Goal: Task Accomplishment & Management: Complete application form

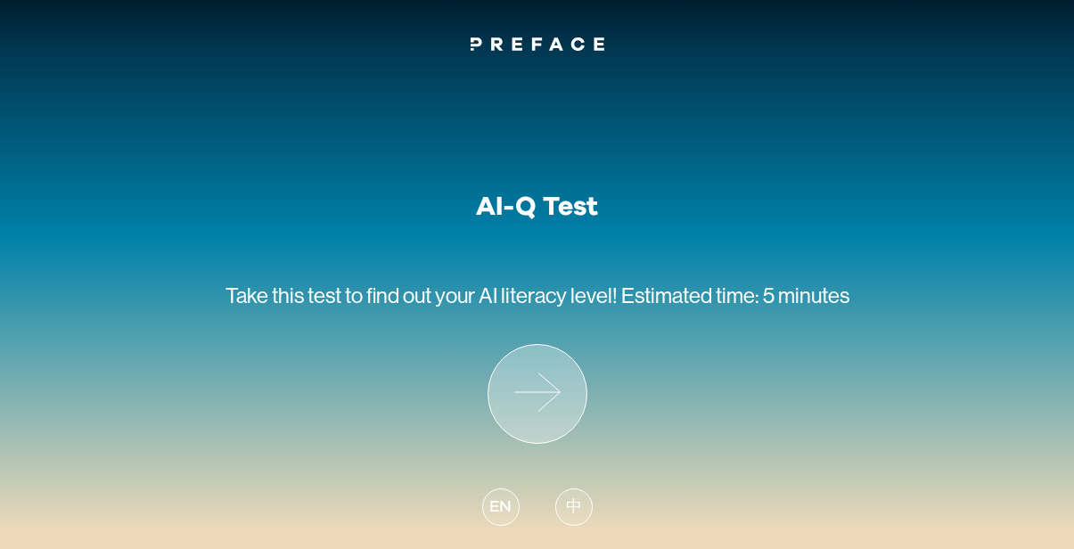
click at [542, 419] on icon at bounding box center [538, 394] width 98 height 98
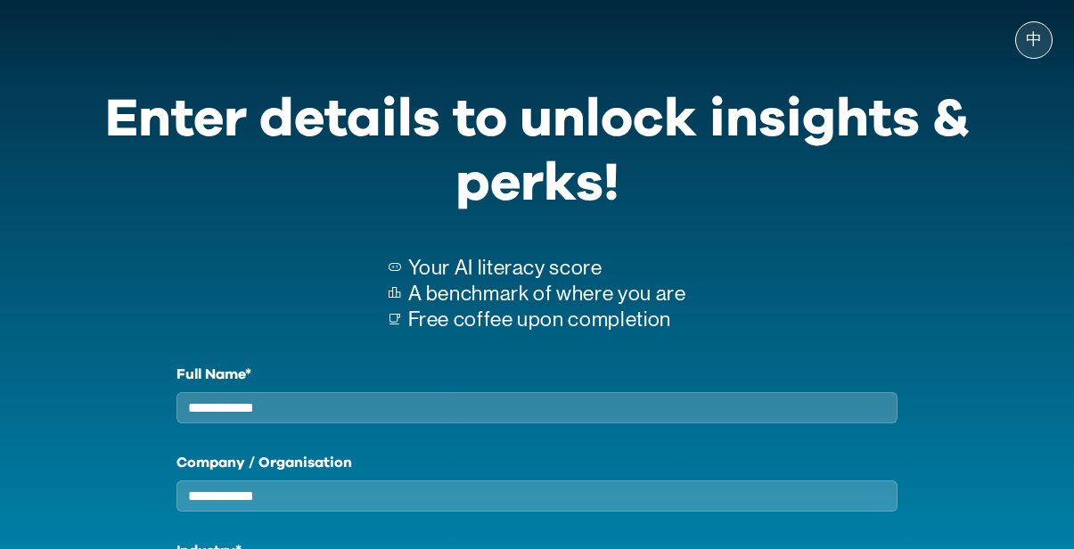
scroll to position [82, 0]
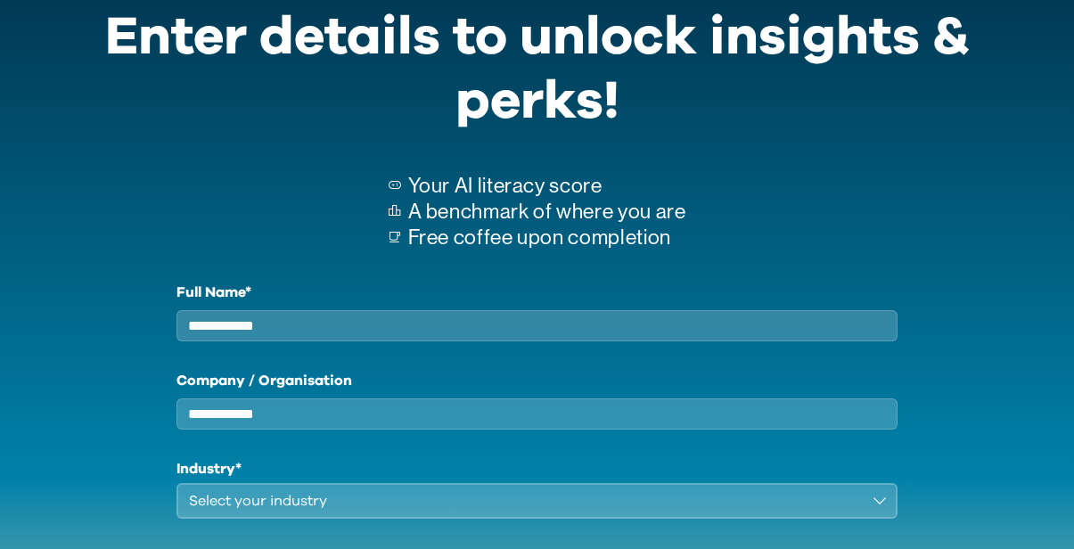
click at [475, 327] on input "Full Name*" at bounding box center [538, 325] width 722 height 31
type input "*"
type input "**********"
click at [377, 425] on input "Company / Organisation" at bounding box center [538, 414] width 722 height 31
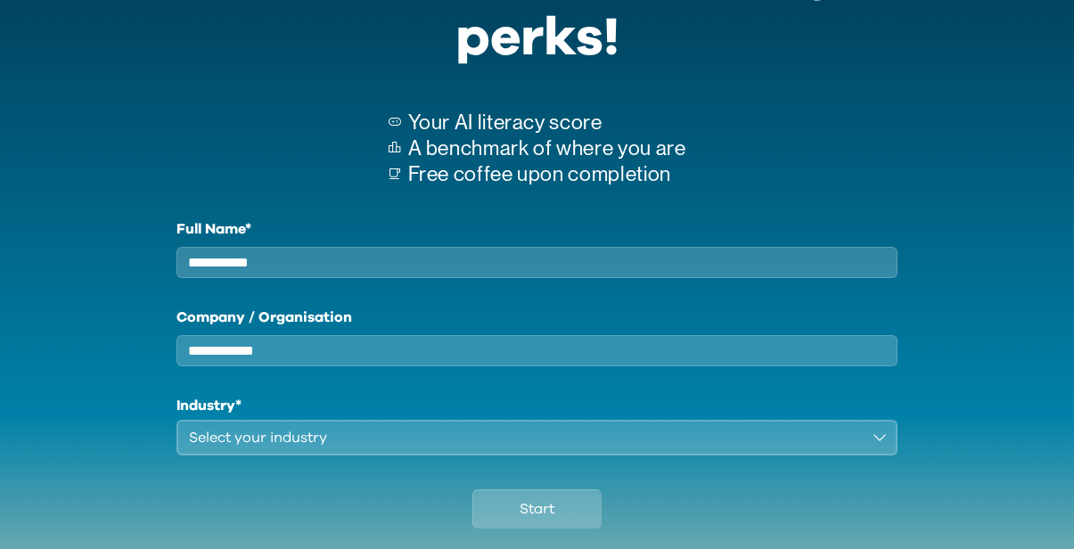
scroll to position [144, 0]
click at [420, 449] on div "Select your industry" at bounding box center [525, 438] width 672 height 21
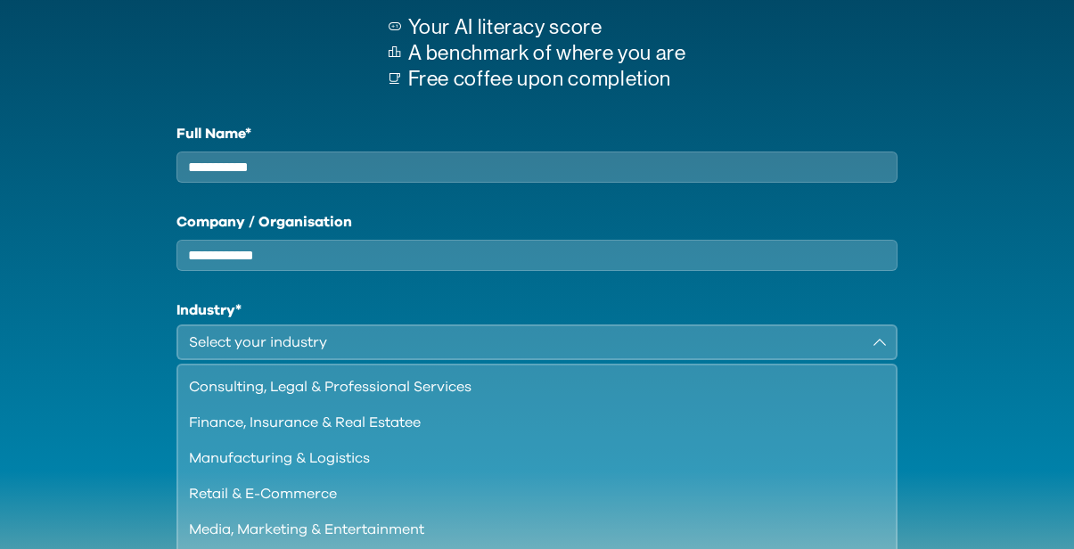
scroll to position [247, 0]
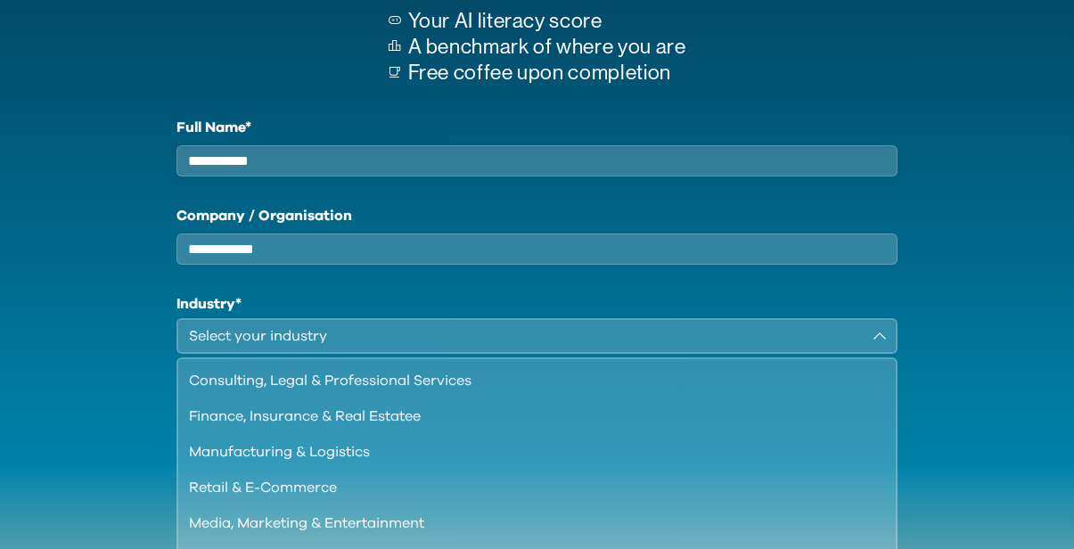
click at [982, 264] on div "**********" at bounding box center [537, 342] width 1032 height 451
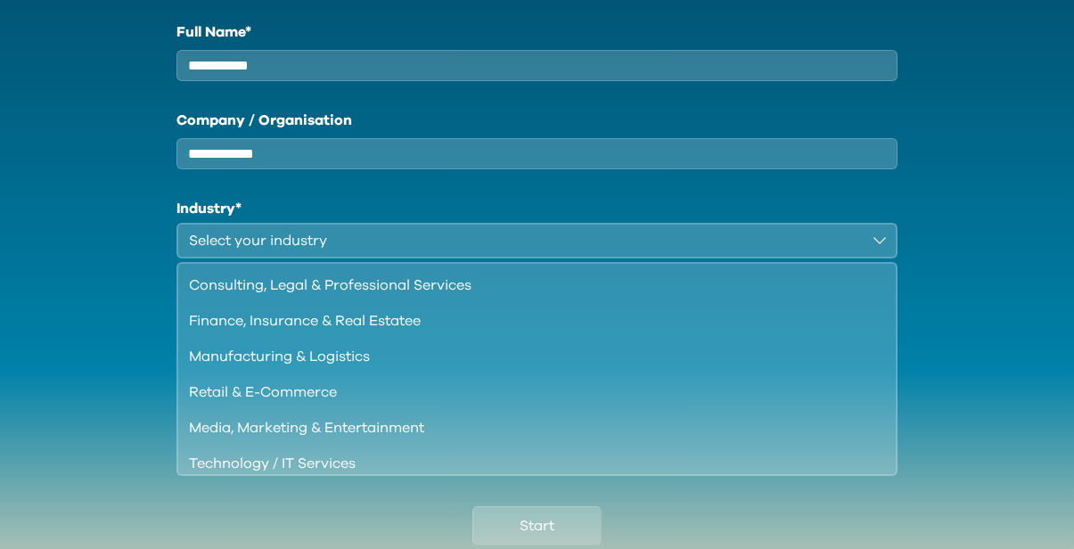
click at [887, 256] on button "Select your industry" at bounding box center [538, 241] width 722 height 36
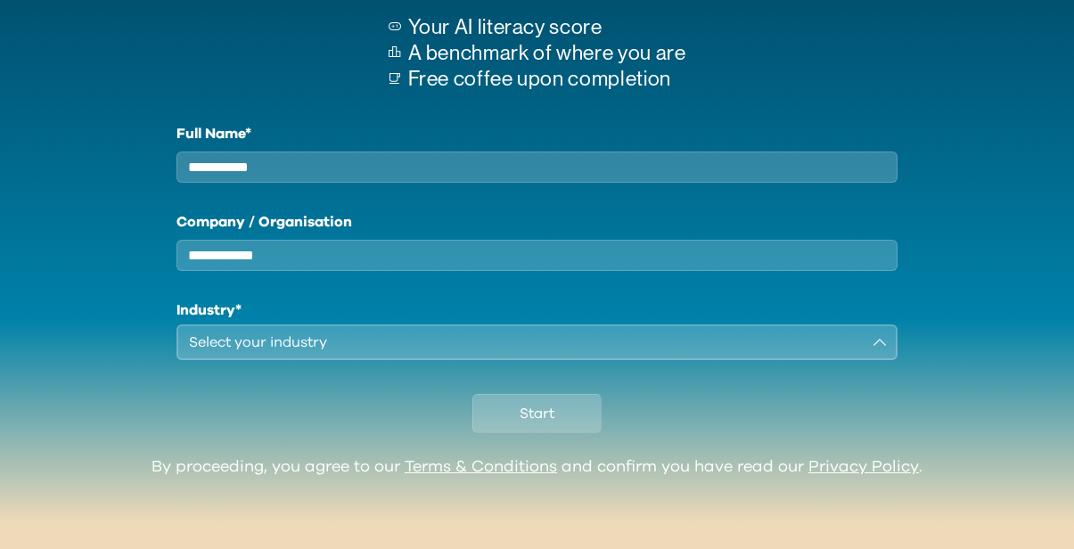
scroll to position [257, 0]
click at [653, 338] on div "Select your industry" at bounding box center [525, 342] width 672 height 21
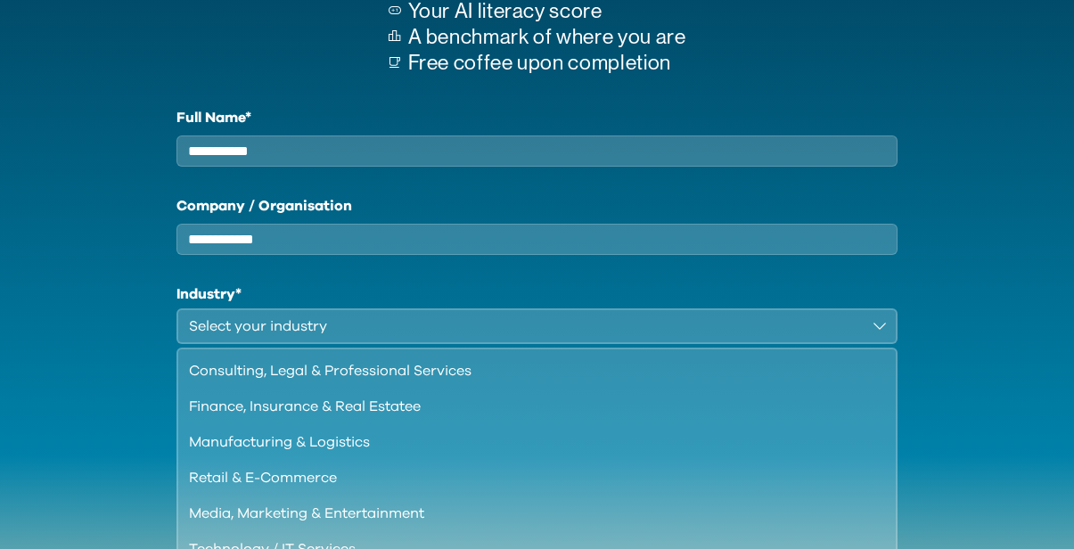
click at [317, 251] on input "Company / Organisation" at bounding box center [538, 239] width 722 height 31
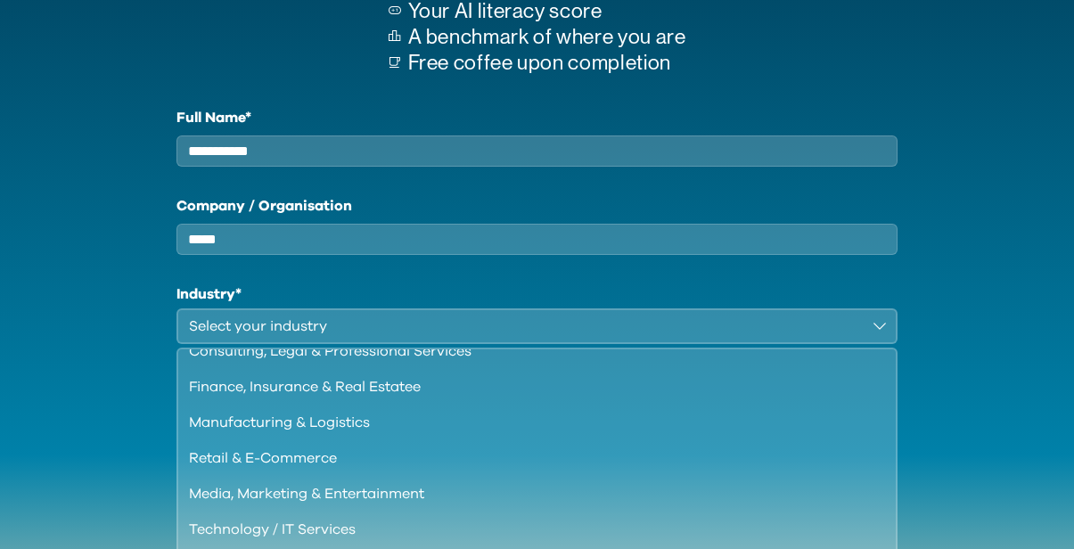
scroll to position [0, 0]
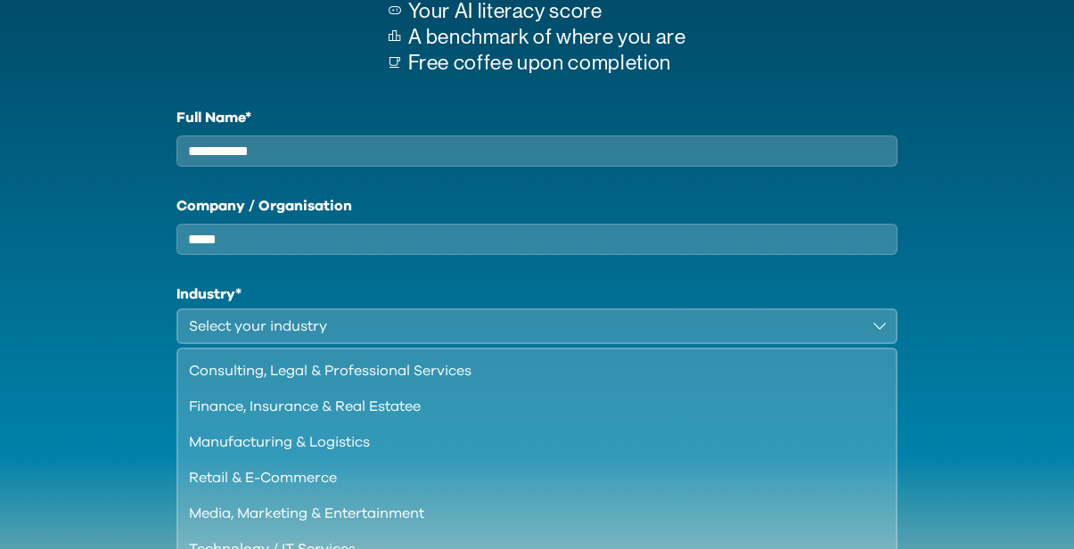
type input "*****"
click at [258, 489] on div "Retail & E-Commerce" at bounding box center [527, 477] width 676 height 21
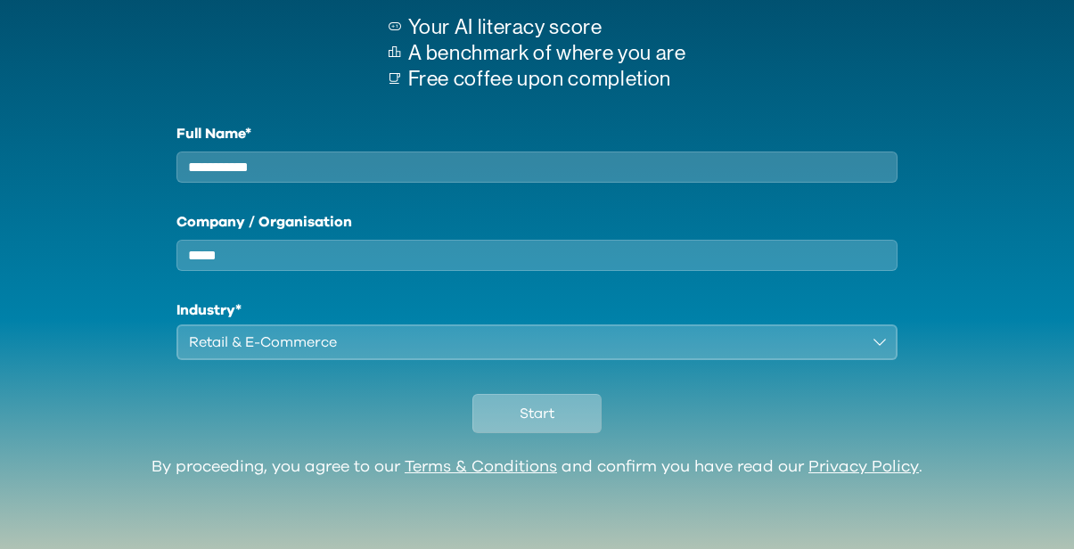
click at [534, 400] on button "Start" at bounding box center [537, 413] width 129 height 39
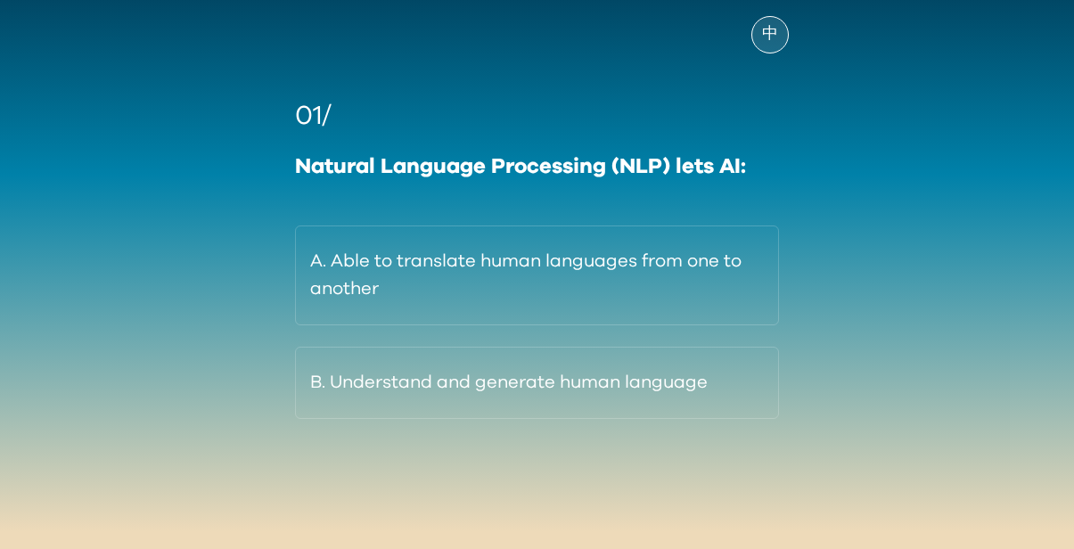
scroll to position [115, 0]
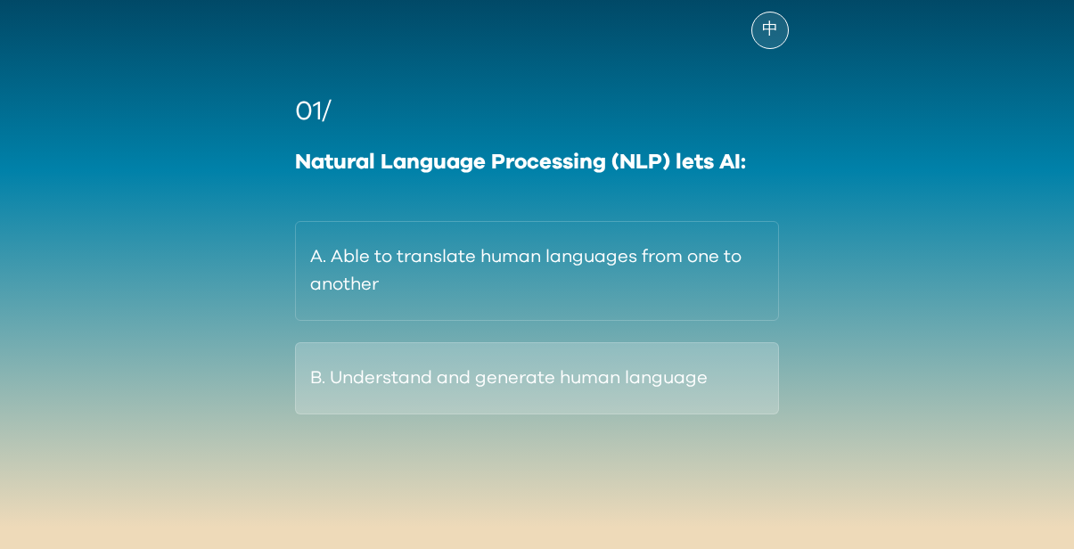
click at [513, 372] on button "B. Understand and generate human language" at bounding box center [536, 378] width 483 height 72
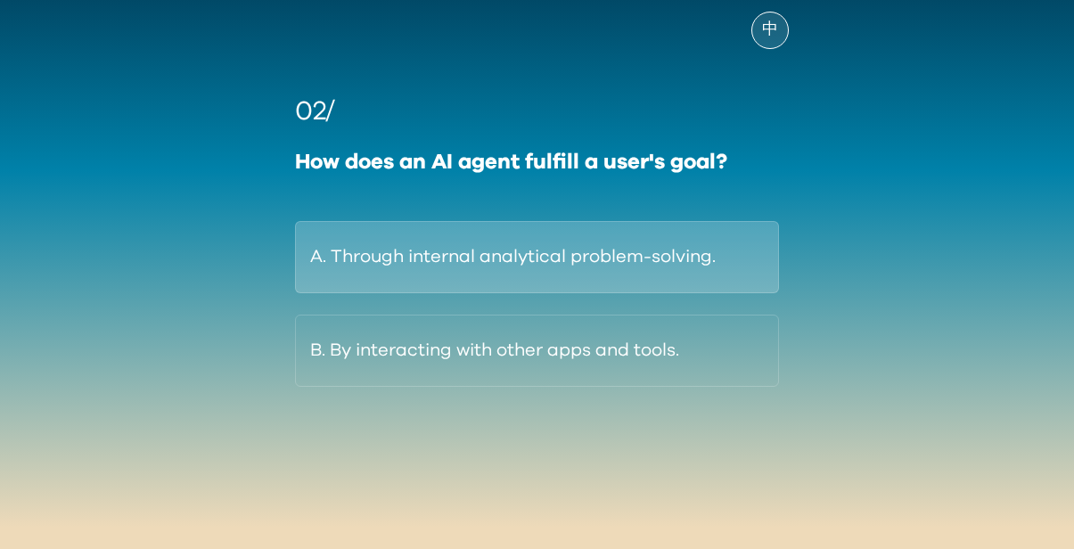
click at [632, 250] on button "A. Through internal analytical problem-solving." at bounding box center [536, 257] width 483 height 72
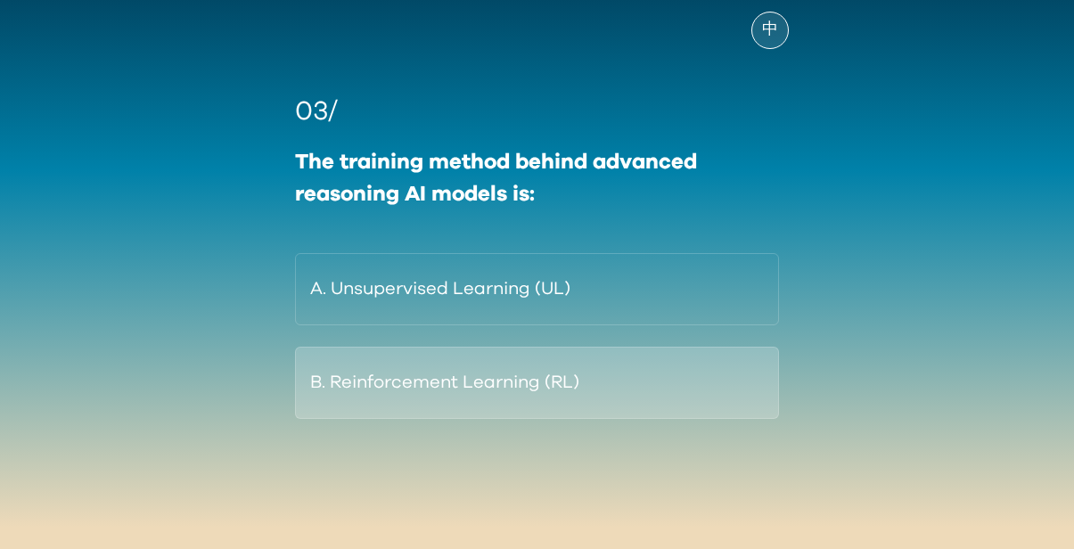
click at [630, 382] on button "B. Reinforcement Learning (RL)" at bounding box center [536, 383] width 483 height 72
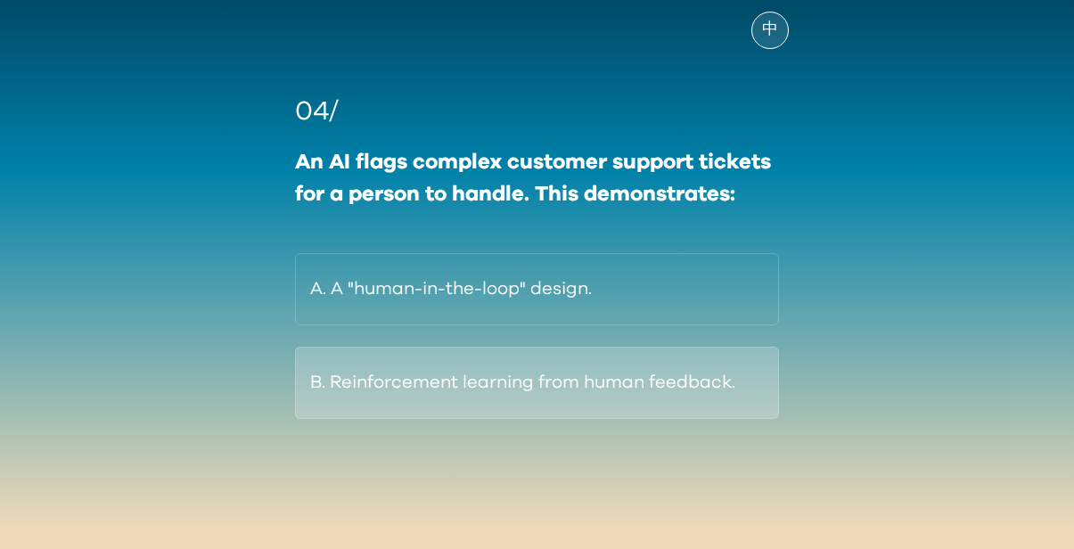
click at [630, 367] on button "B. Reinforcement learning from human feedback." at bounding box center [536, 383] width 483 height 72
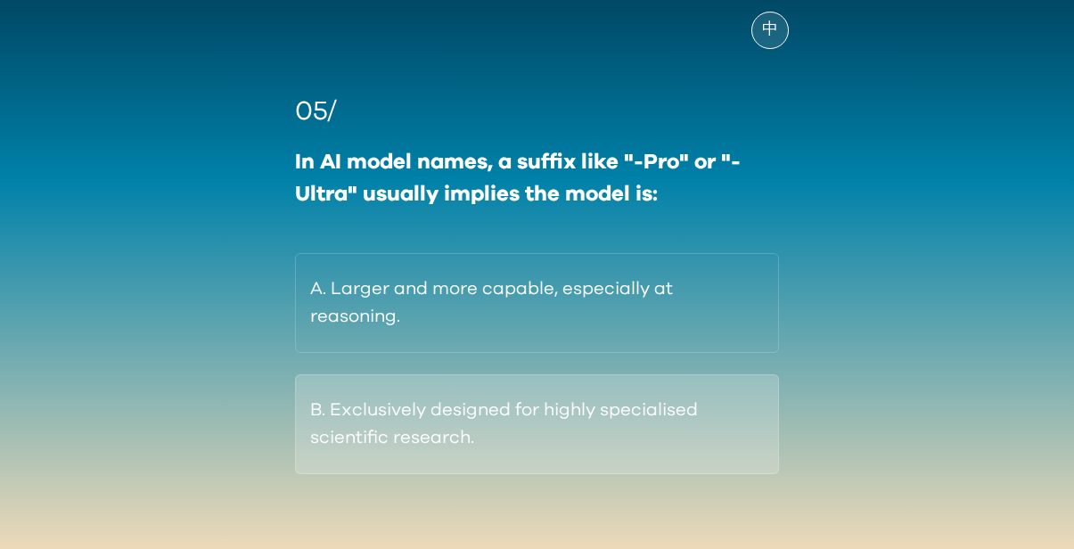
click at [636, 415] on button "B. Exclusively designed for highly specialised scientific research." at bounding box center [536, 424] width 483 height 100
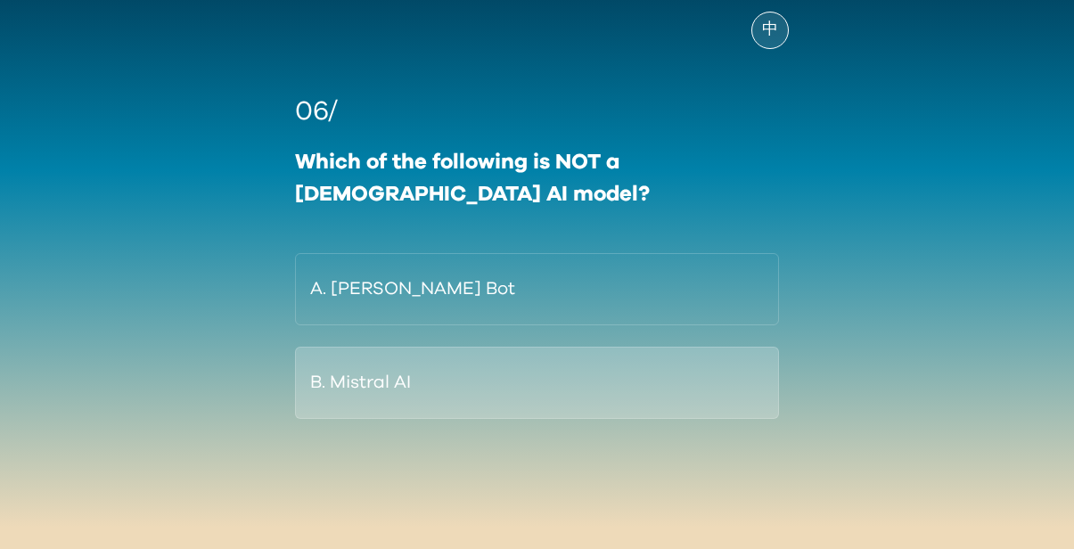
click at [645, 369] on button "B. Mistral AI" at bounding box center [536, 383] width 483 height 72
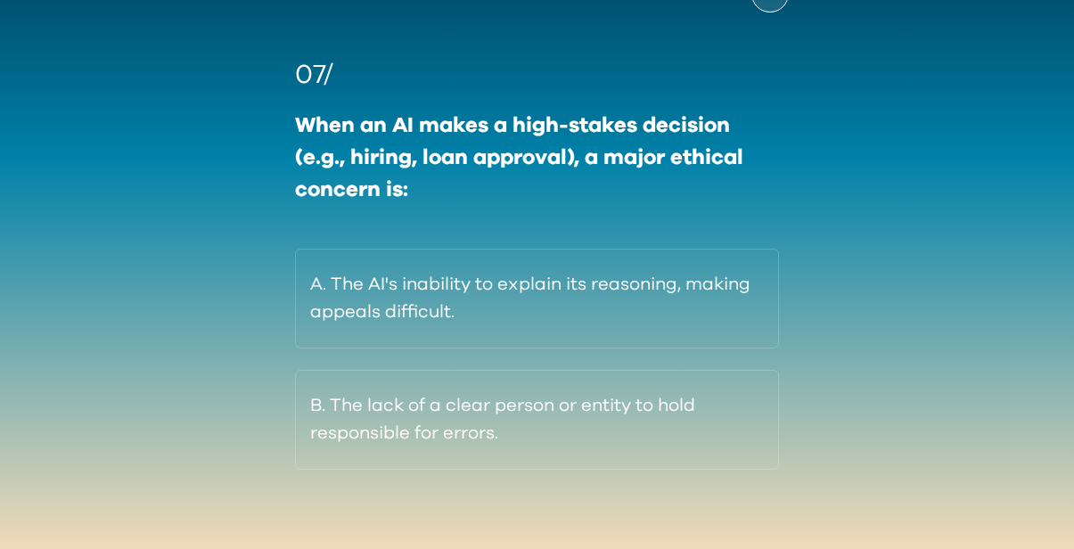
scroll to position [157, 0]
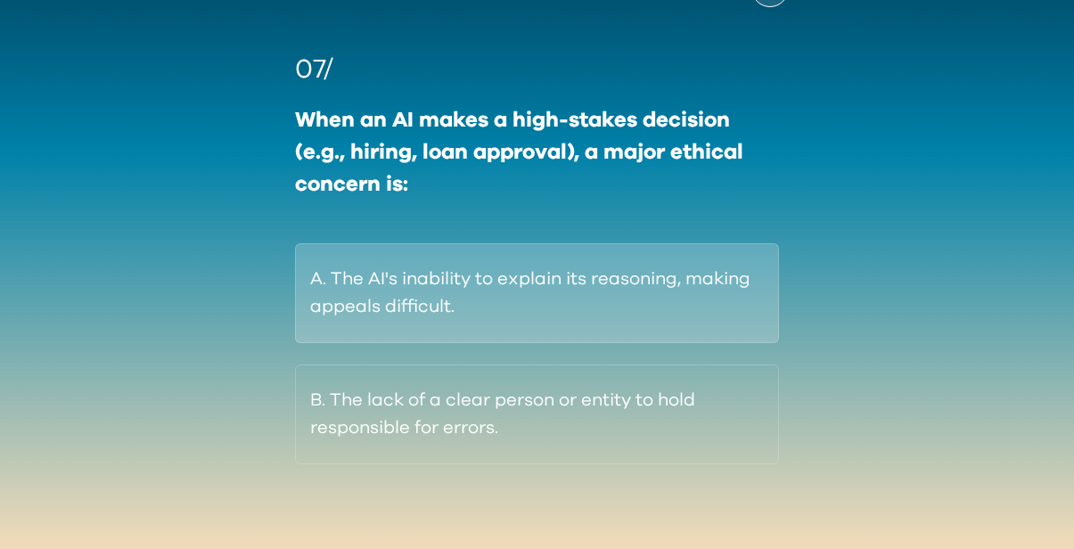
click at [722, 313] on button "A. The AI's inability to explain its reasoning, making appeals difficult." at bounding box center [536, 293] width 483 height 100
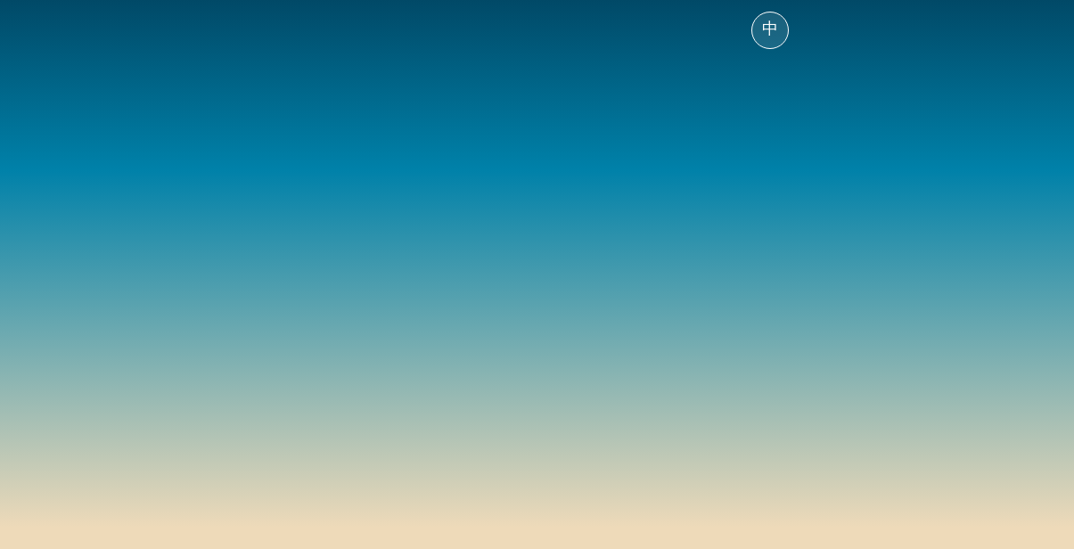
scroll to position [115, 0]
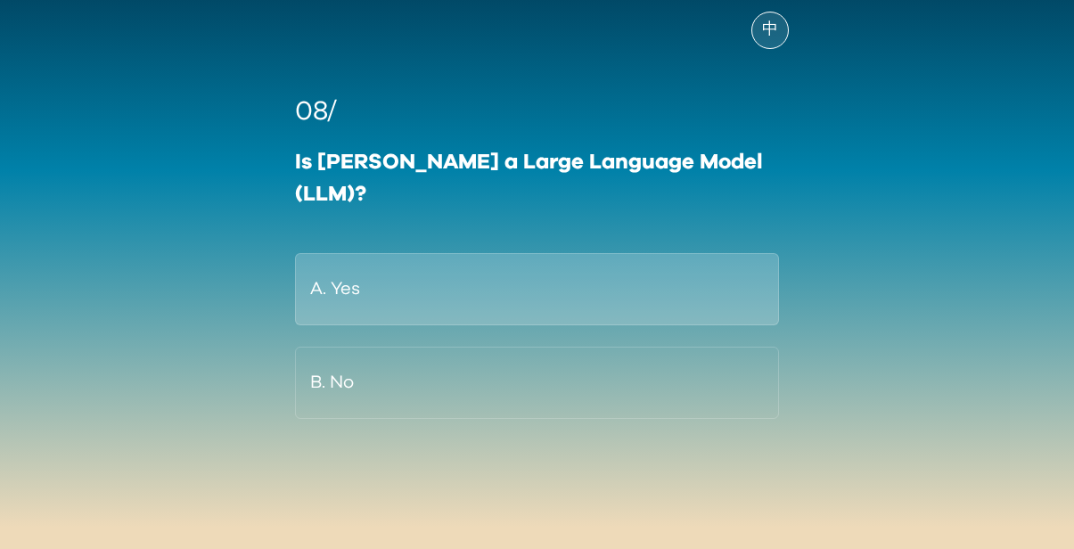
click at [672, 272] on button "A. Yes" at bounding box center [536, 289] width 483 height 72
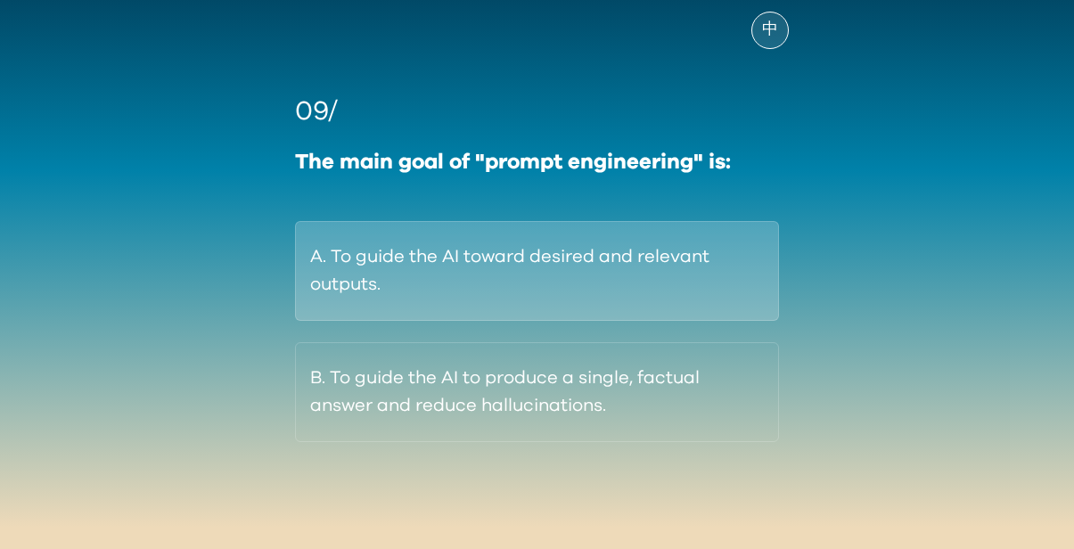
click at [698, 284] on button "A. To guide the AI toward desired and relevant outputs." at bounding box center [536, 271] width 483 height 100
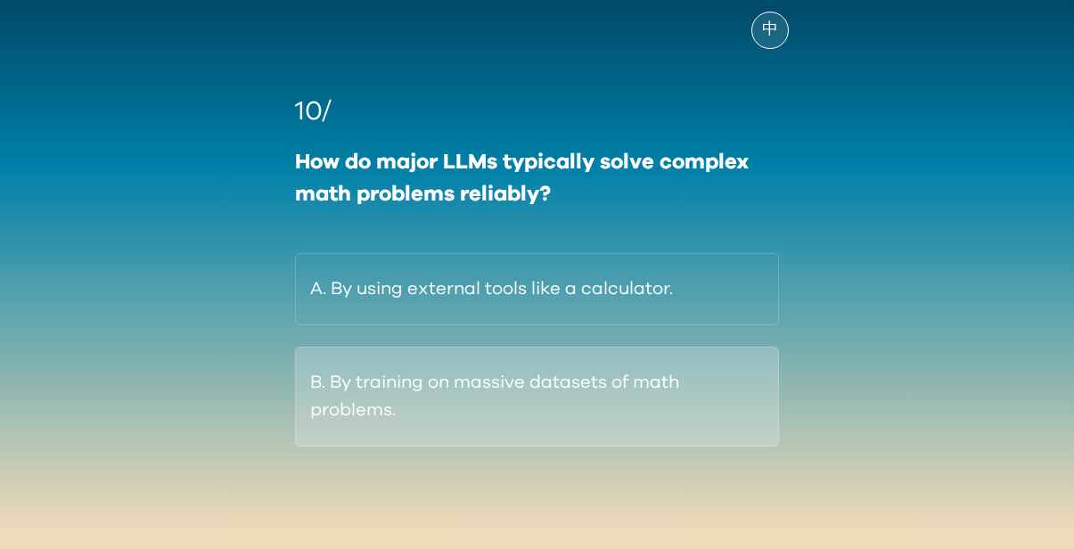
click at [663, 375] on button "B. By training on massive datasets of math problems." at bounding box center [536, 397] width 483 height 100
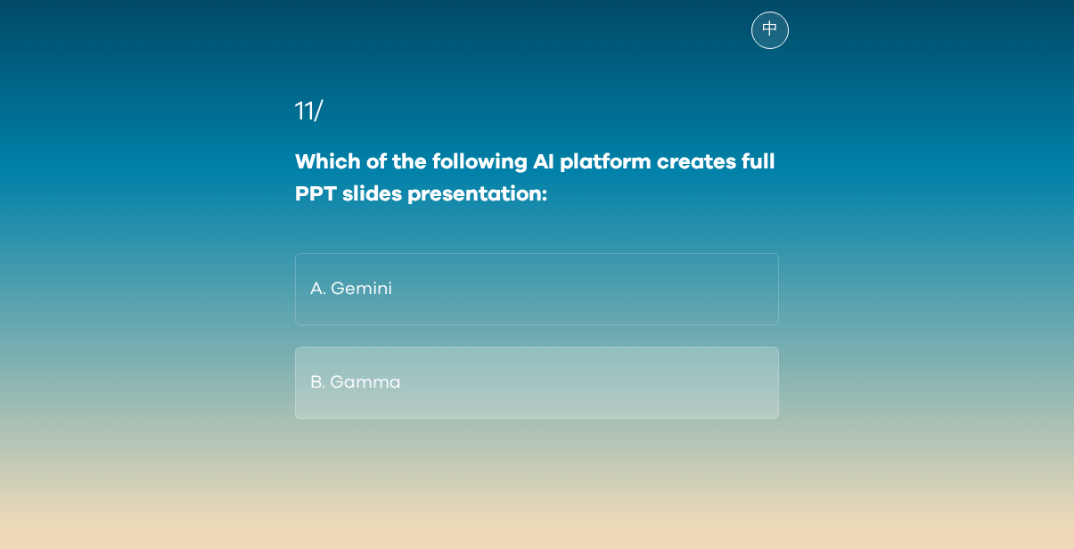
click at [644, 391] on button "B. Gamma" at bounding box center [536, 383] width 483 height 72
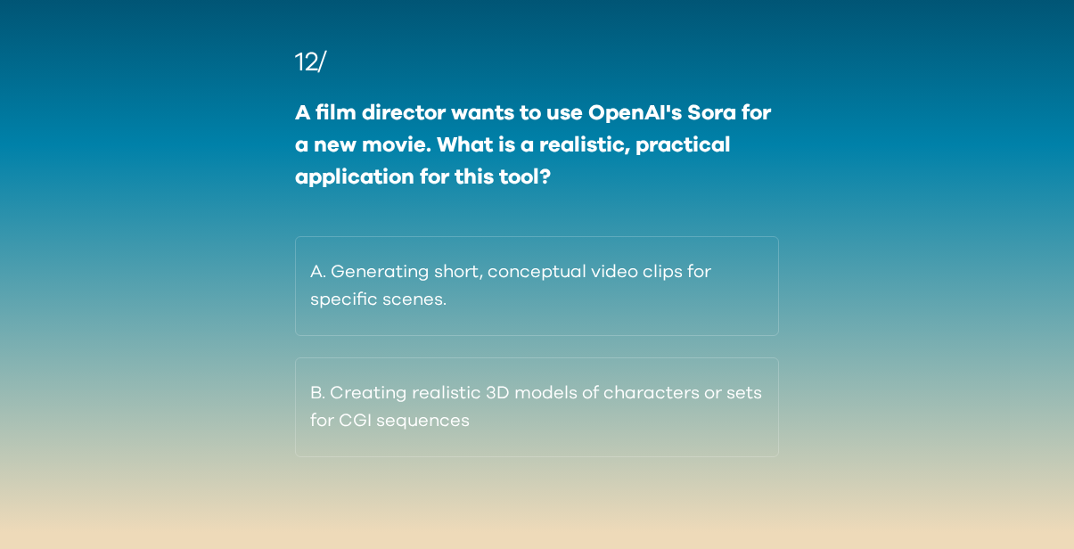
scroll to position [173, 0]
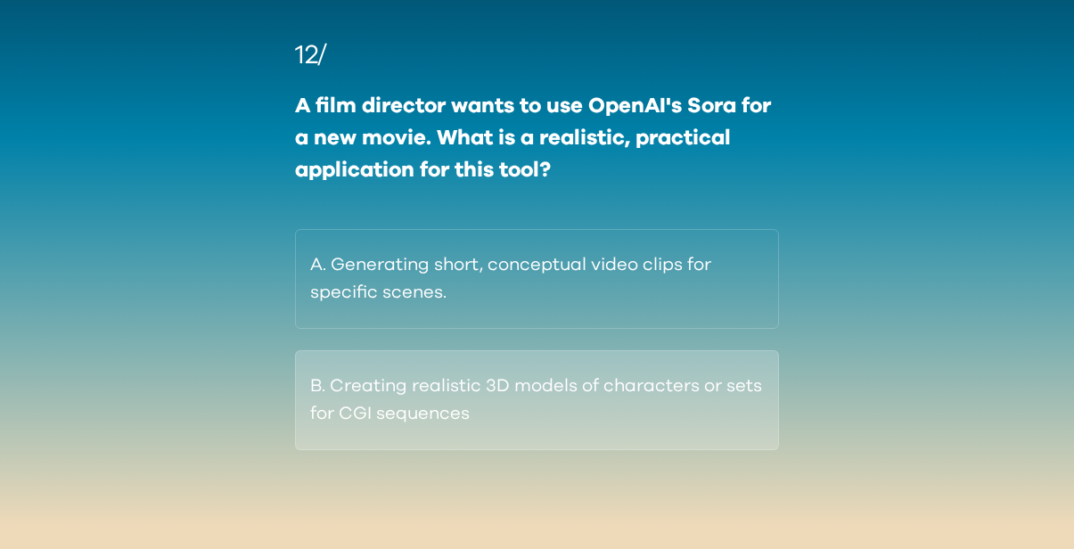
click at [672, 377] on button "B. Creating realistic 3D models of characters or sets for CGI sequences" at bounding box center [536, 400] width 483 height 100
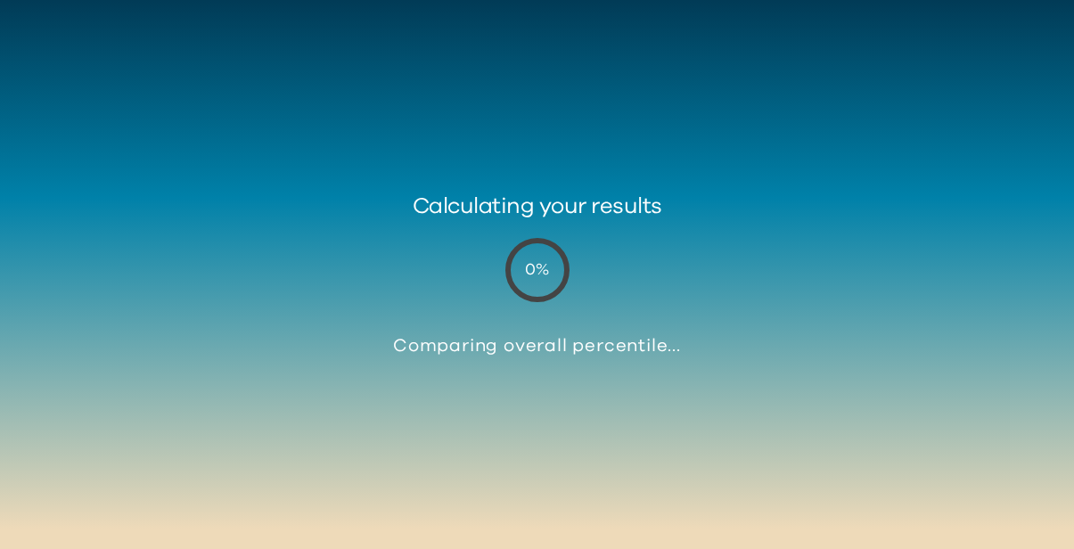
scroll to position [66, 0]
